Goal: Download file/media

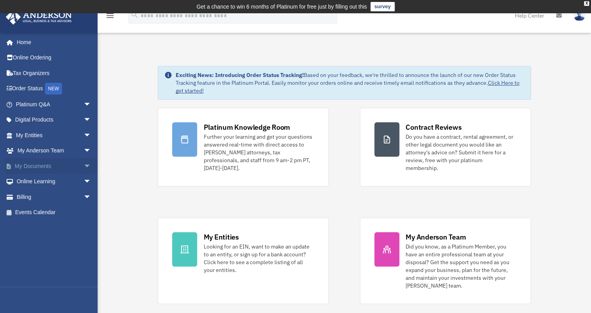
click at [83, 166] on span "arrow_drop_down" at bounding box center [91, 166] width 16 height 16
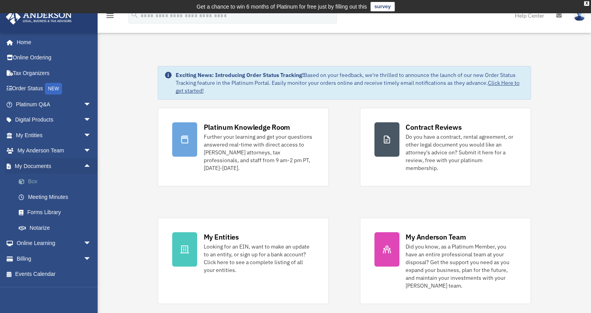
click at [32, 182] on link "Box" at bounding box center [57, 182] width 92 height 16
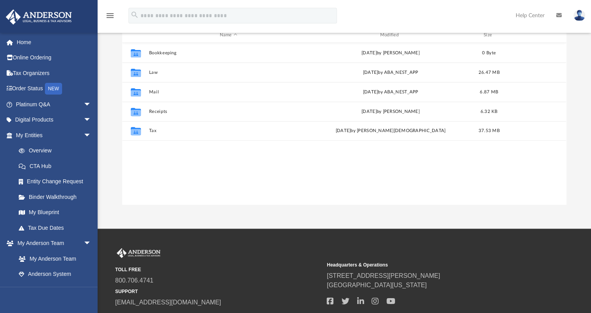
scroll to position [172, 438]
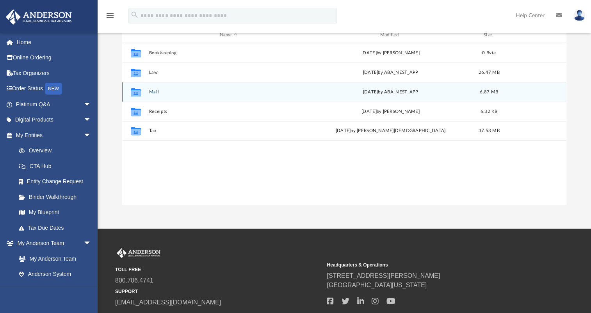
click at [151, 91] on button "Mail" at bounding box center [228, 91] width 159 height 5
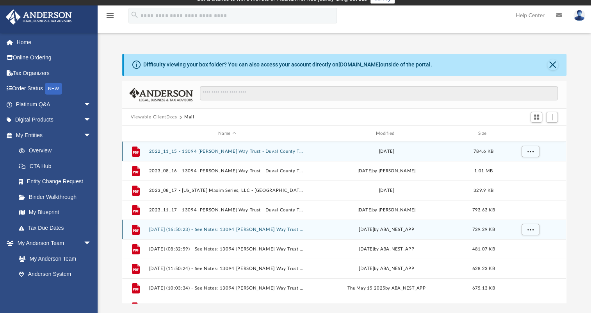
scroll to position [0, 0]
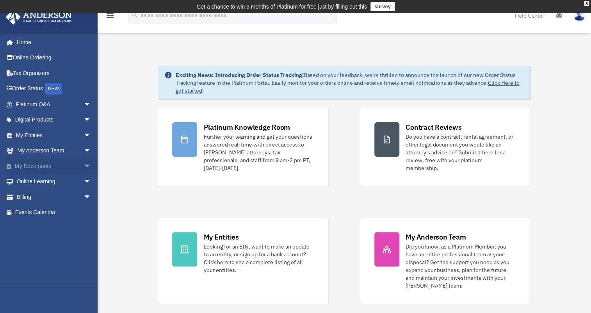
click at [83, 162] on span "arrow_drop_down" at bounding box center [91, 166] width 16 height 16
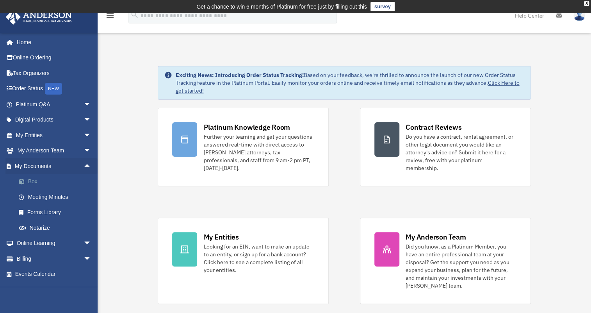
click at [32, 179] on link "Box" at bounding box center [57, 182] width 92 height 16
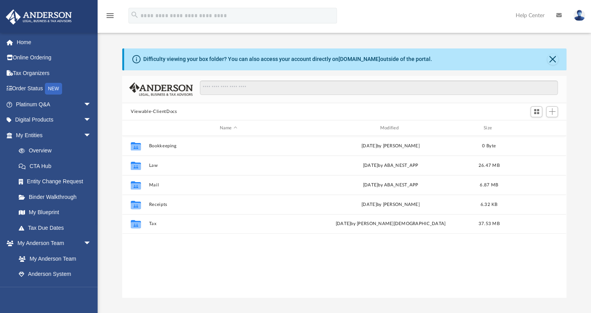
scroll to position [172, 438]
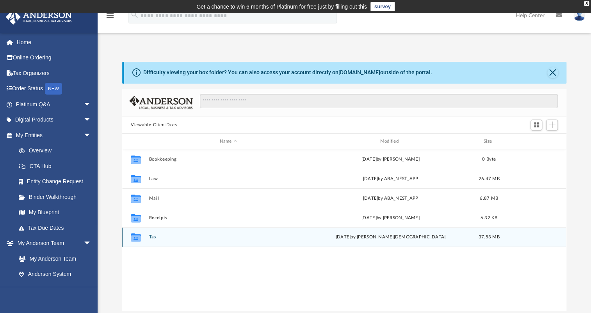
click at [155, 237] on button "Tax" at bounding box center [228, 236] width 159 height 5
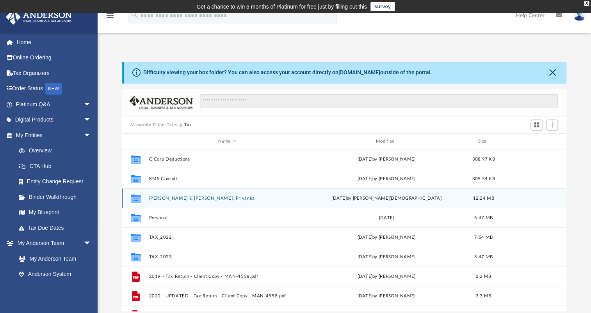
click at [176, 199] on button "[PERSON_NAME] & [PERSON_NAME], Priyanka" at bounding box center [227, 197] width 156 height 5
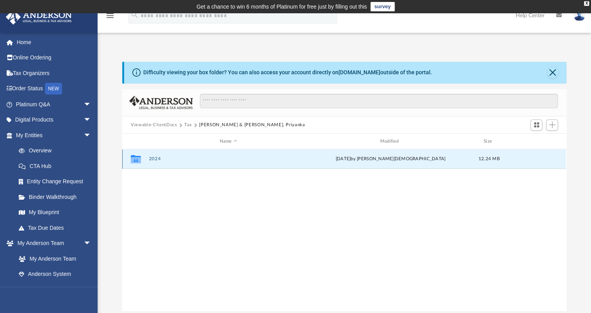
click at [153, 158] on button "2024" at bounding box center [228, 158] width 159 height 5
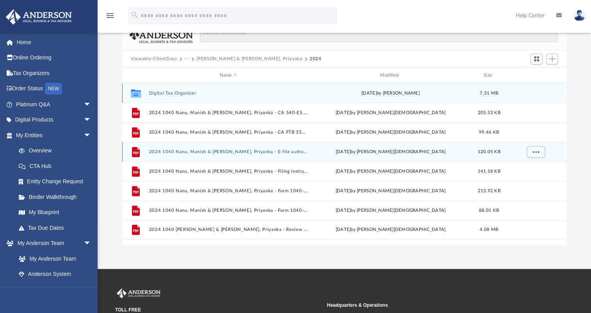
scroll to position [71, 0]
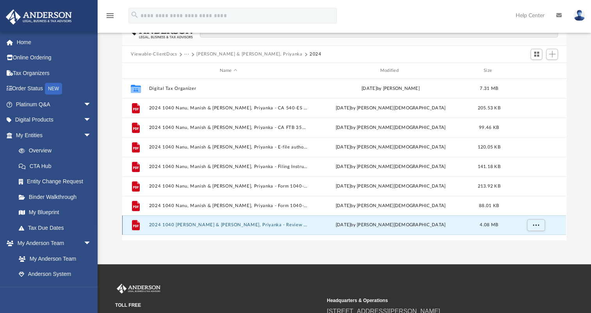
click at [229, 222] on button "2024 1040 [PERSON_NAME] & [PERSON_NAME], Priyanka - Review Copy.pdf" at bounding box center [228, 224] width 159 height 5
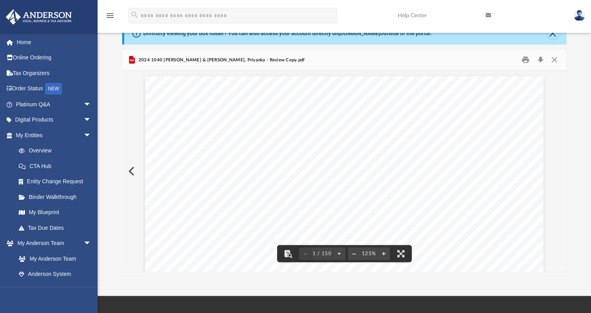
scroll to position [0, 0]
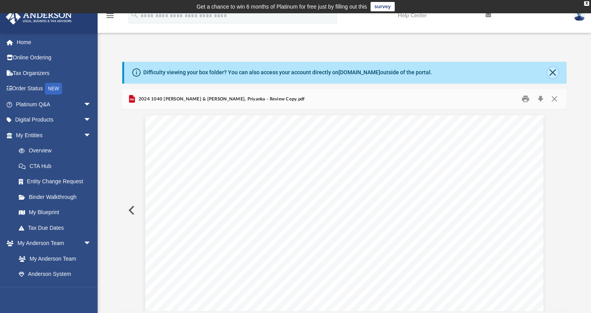
click at [556, 73] on button "Close" at bounding box center [552, 72] width 11 height 11
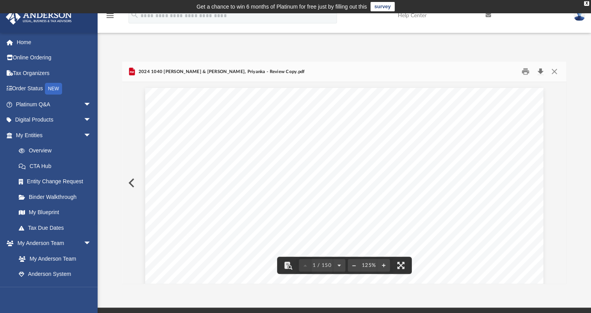
click at [540, 69] on button "Download" at bounding box center [540, 72] width 14 height 12
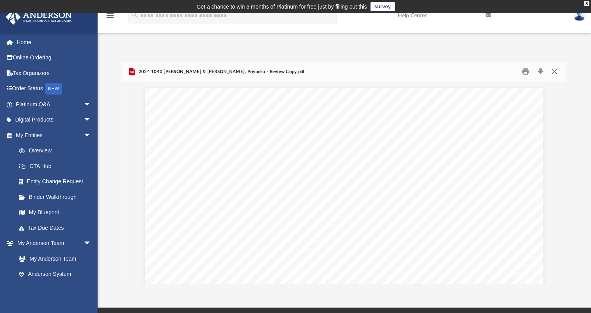
click at [556, 71] on button "Close" at bounding box center [554, 72] width 14 height 12
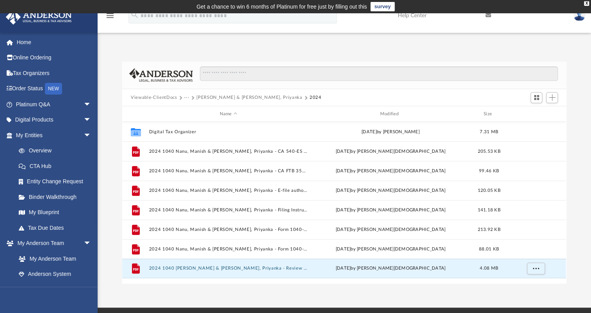
click at [226, 95] on button "[PERSON_NAME] & [PERSON_NAME], Priyanka" at bounding box center [249, 97] width 106 height 7
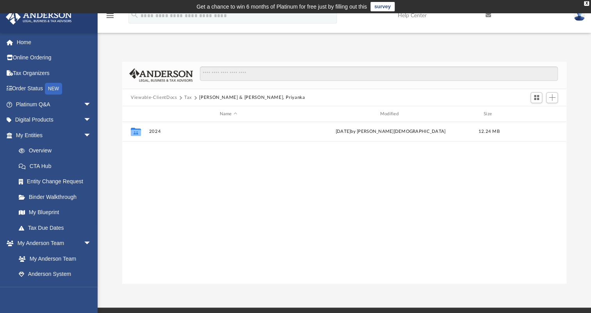
click at [163, 96] on button "Viewable-ClientDocs" at bounding box center [154, 97] width 46 height 7
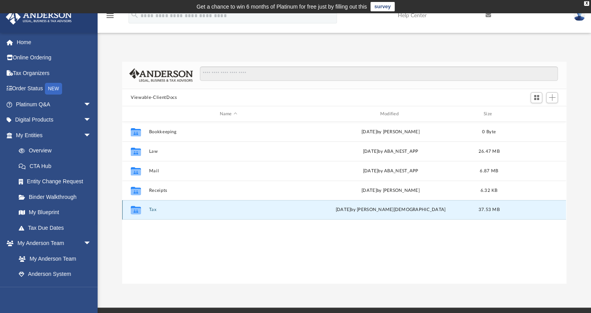
click at [152, 208] on button "Tax" at bounding box center [228, 209] width 159 height 5
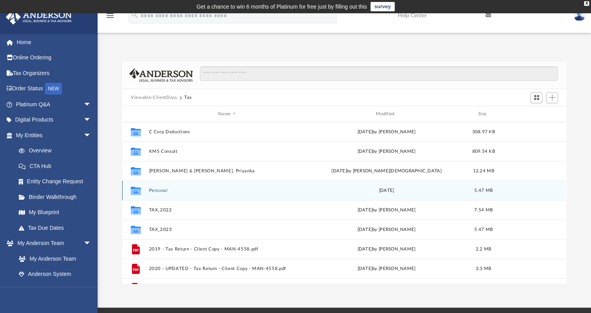
click at [159, 190] on button "Personal" at bounding box center [227, 190] width 156 height 5
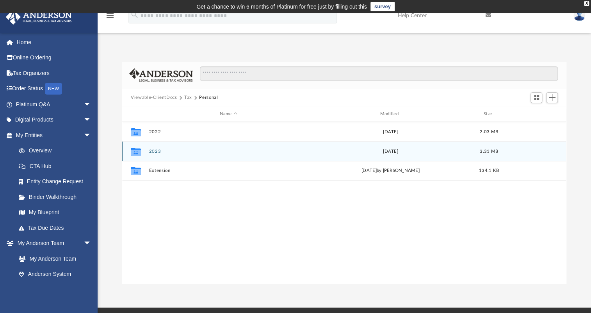
click at [150, 150] on button "2023" at bounding box center [228, 151] width 159 height 5
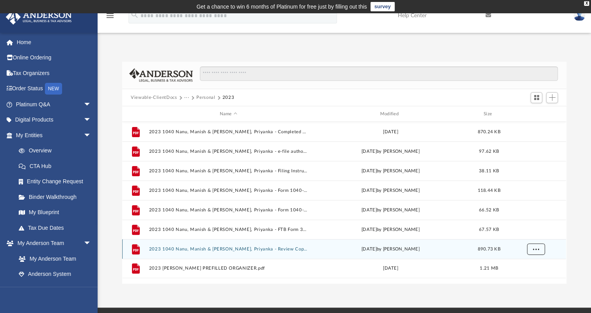
click at [537, 250] on button "More options" at bounding box center [536, 249] width 18 height 12
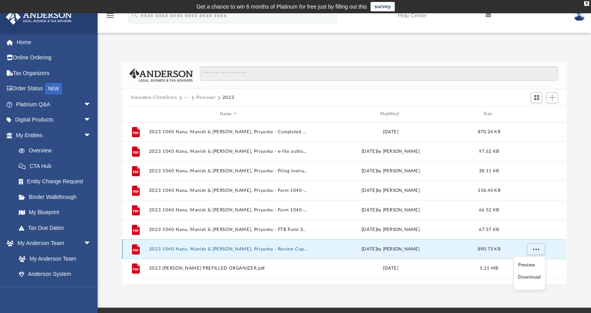
click at [270, 247] on button "2023 1040 Nanu, Manish & [PERSON_NAME], Priyanka - Review Copy.pdf" at bounding box center [228, 248] width 159 height 5
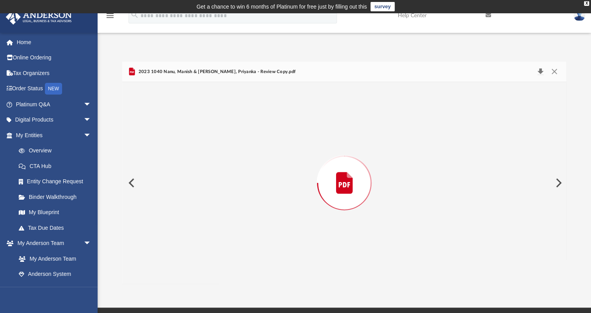
scroll to position [72800, 0]
click at [539, 72] on button "Download" at bounding box center [540, 72] width 14 height 12
